Goal: Task Accomplishment & Management: Manage account settings

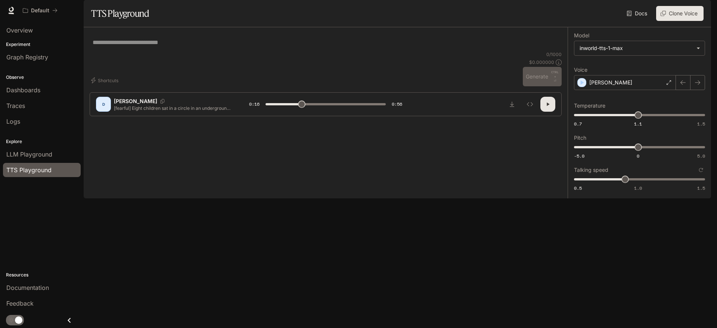
click at [142, 51] on div "* ​" at bounding box center [326, 42] width 472 height 18
click at [67, 323] on icon "Close drawer" at bounding box center [69, 320] width 10 height 10
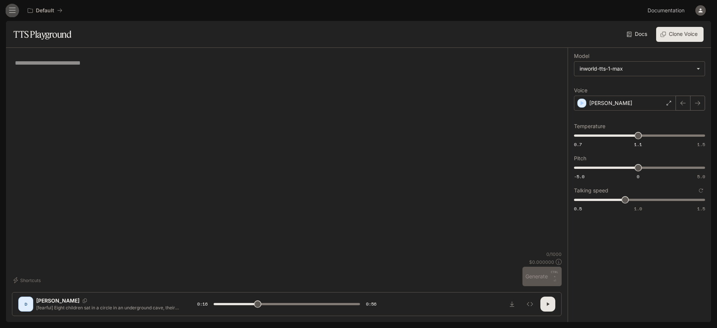
click at [7, 12] on button "open drawer" at bounding box center [12, 10] width 13 height 13
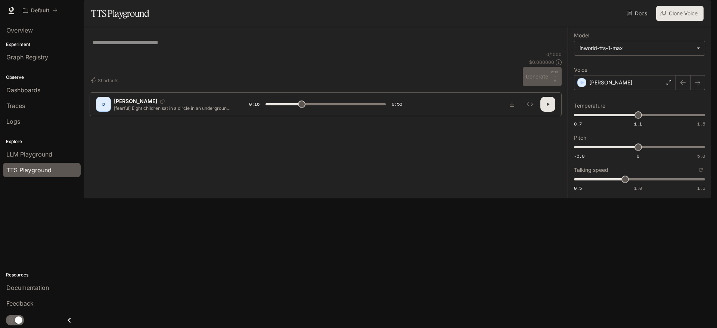
click at [696, 13] on div "button" at bounding box center [700, 10] width 10 height 10
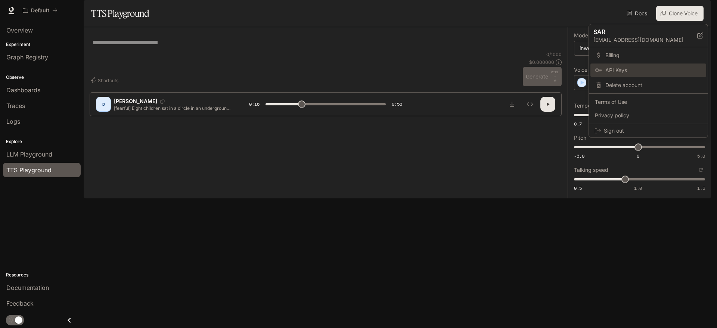
click at [629, 68] on span "API Keys" at bounding box center [653, 69] width 96 height 7
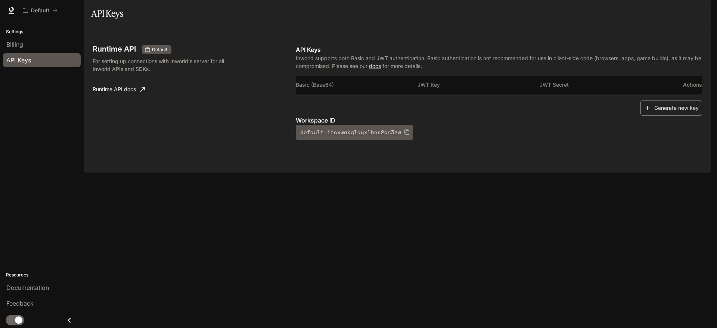
click at [691, 116] on button "Generate new key" at bounding box center [671, 108] width 62 height 16
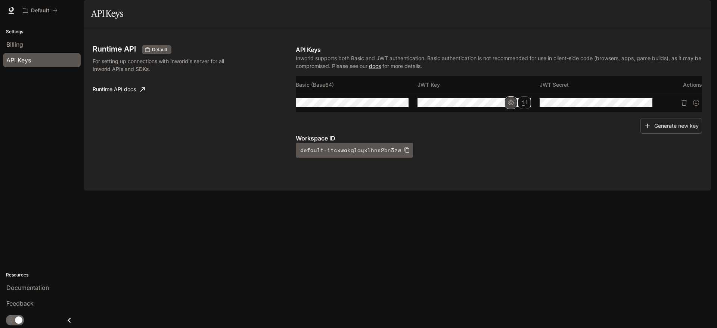
click at [509, 106] on icon "button" at bounding box center [511, 103] width 6 height 6
click at [391, 106] on icon "button" at bounding box center [389, 103] width 6 height 6
click at [633, 106] on icon "button" at bounding box center [632, 103] width 6 height 6
click at [277, 54] on div "Runtime API Default" at bounding box center [191, 49] width 197 height 9
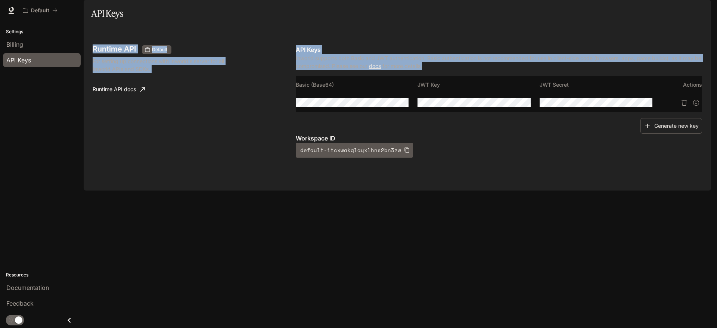
drag, startPoint x: 90, startPoint y: 59, endPoint x: 687, endPoint y: 134, distance: 602.0
click at [687, 134] on div "Runtime API Default For setting up connections with Inworld's server for all In…" at bounding box center [397, 108] width 627 height 163
copy div "Runtime API Default For setting up connections with Inworld's server for all In…"
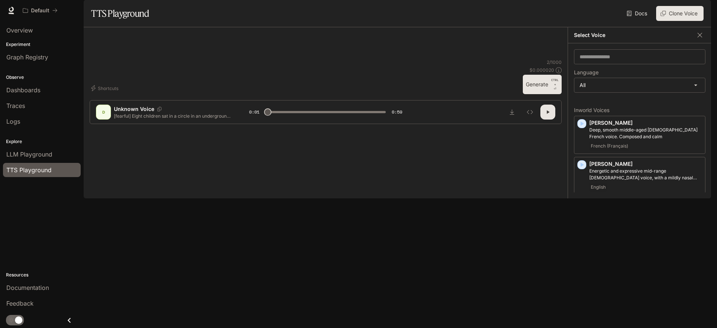
scroll to position [149, 0]
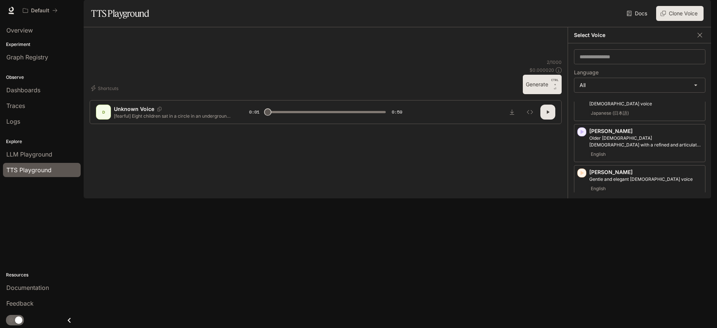
type input "***"
